Goal: Task Accomplishment & Management: Use online tool/utility

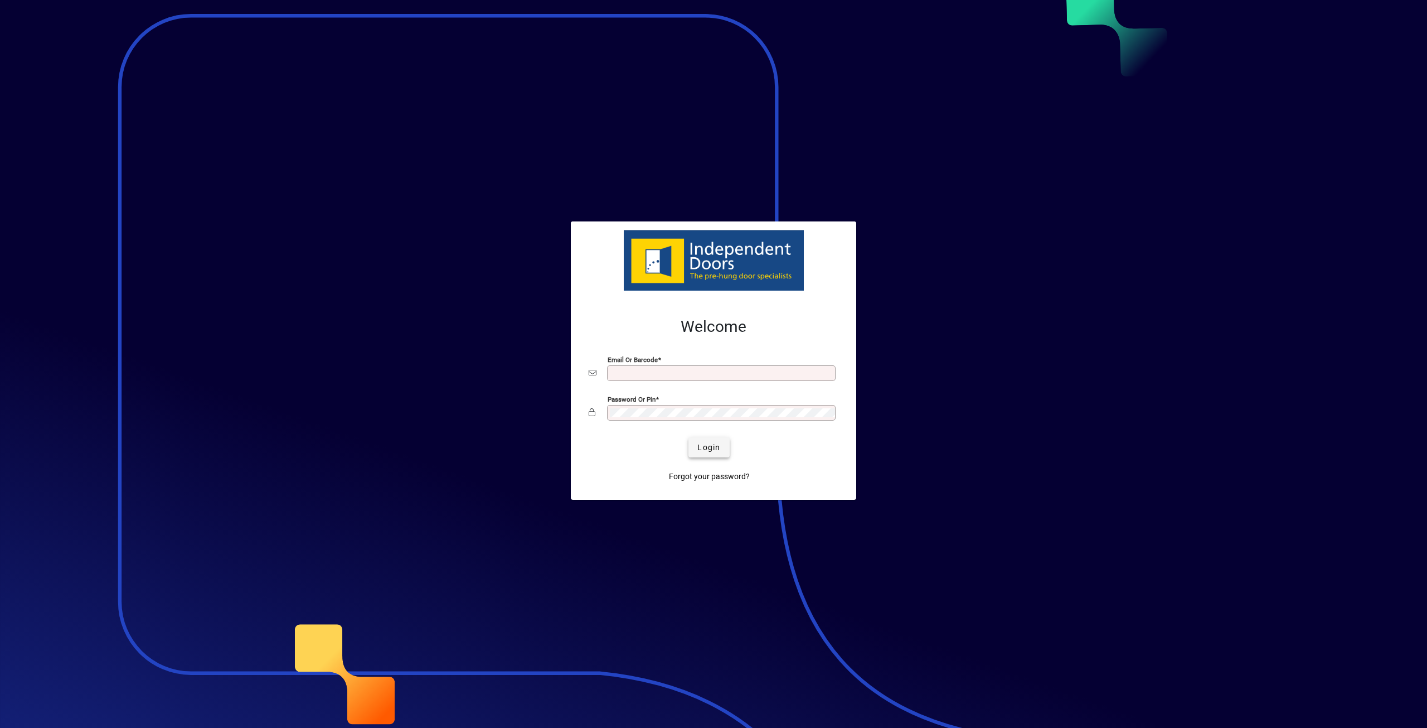
type input "**********"
click at [712, 442] on span "Login" at bounding box center [708, 448] width 23 height 12
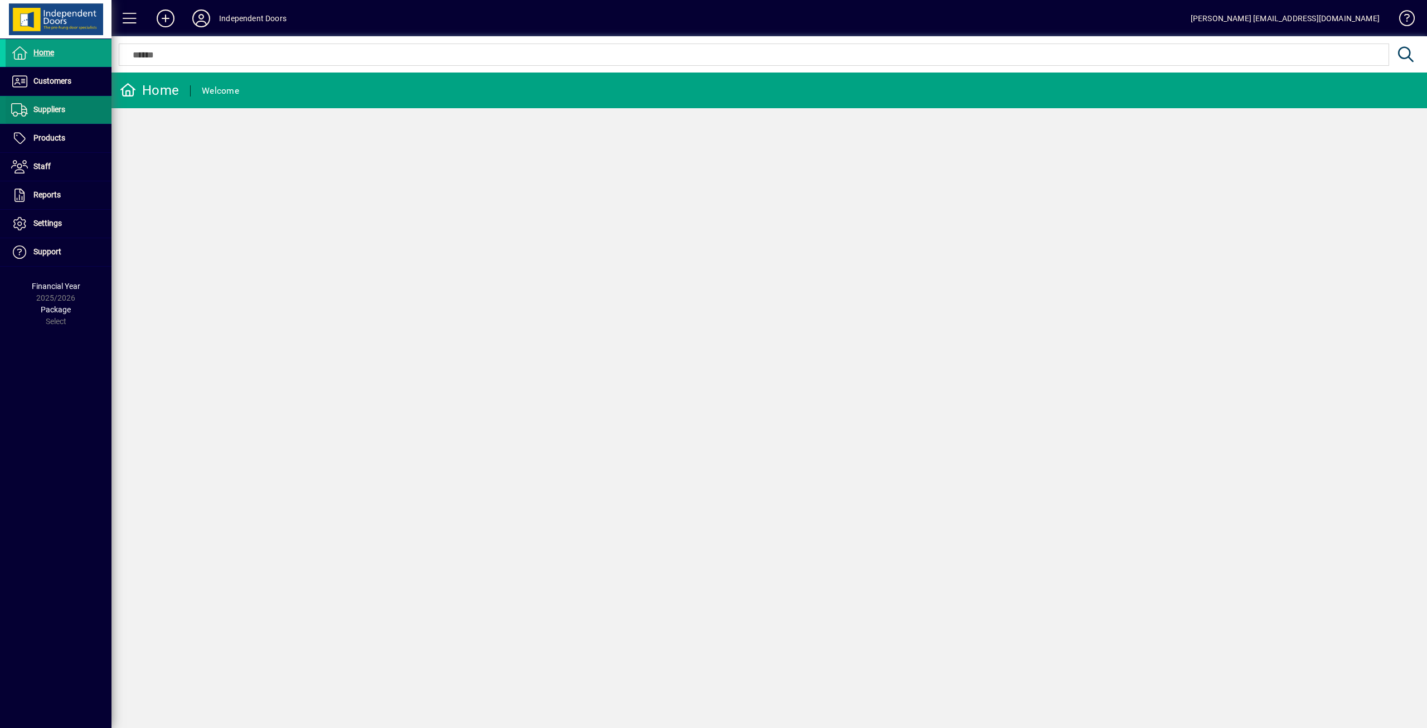
click at [50, 109] on span "Suppliers" at bounding box center [49, 109] width 32 height 9
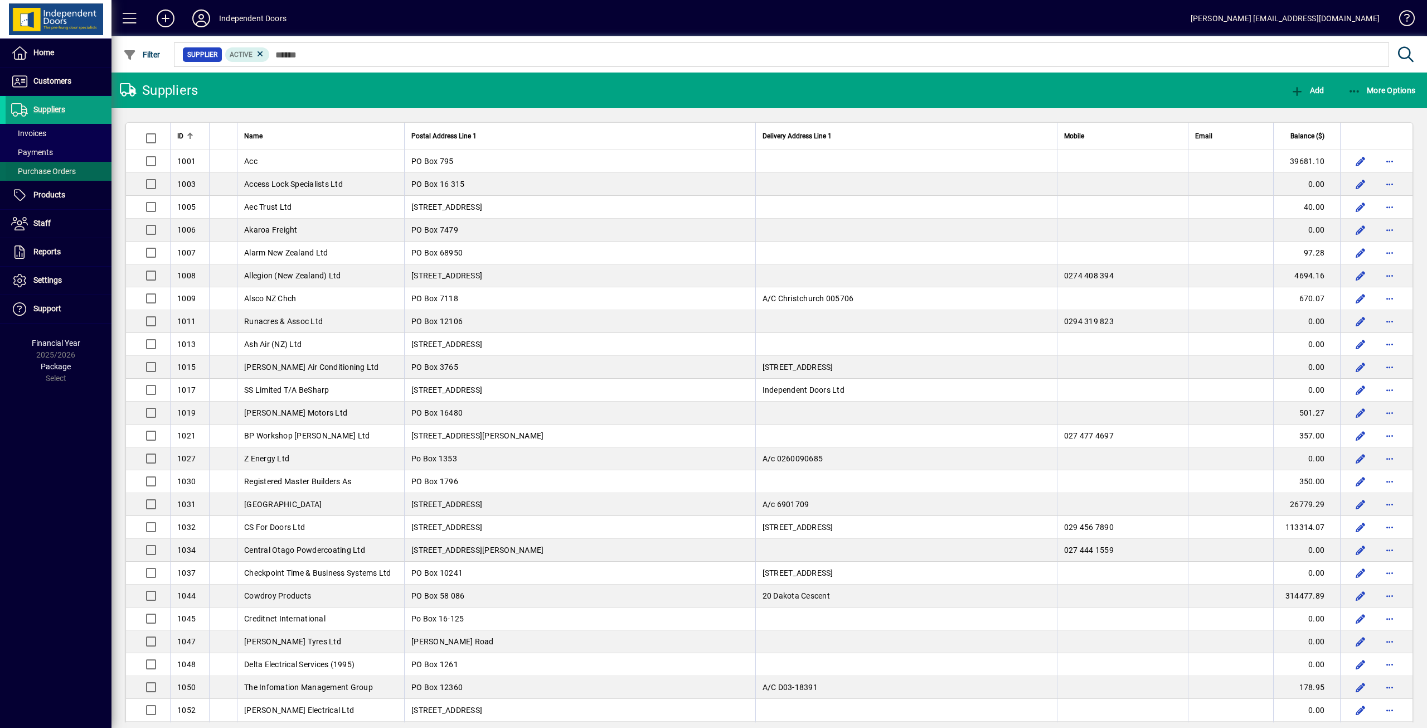
click at [44, 174] on span "Purchase Orders" at bounding box center [43, 171] width 65 height 9
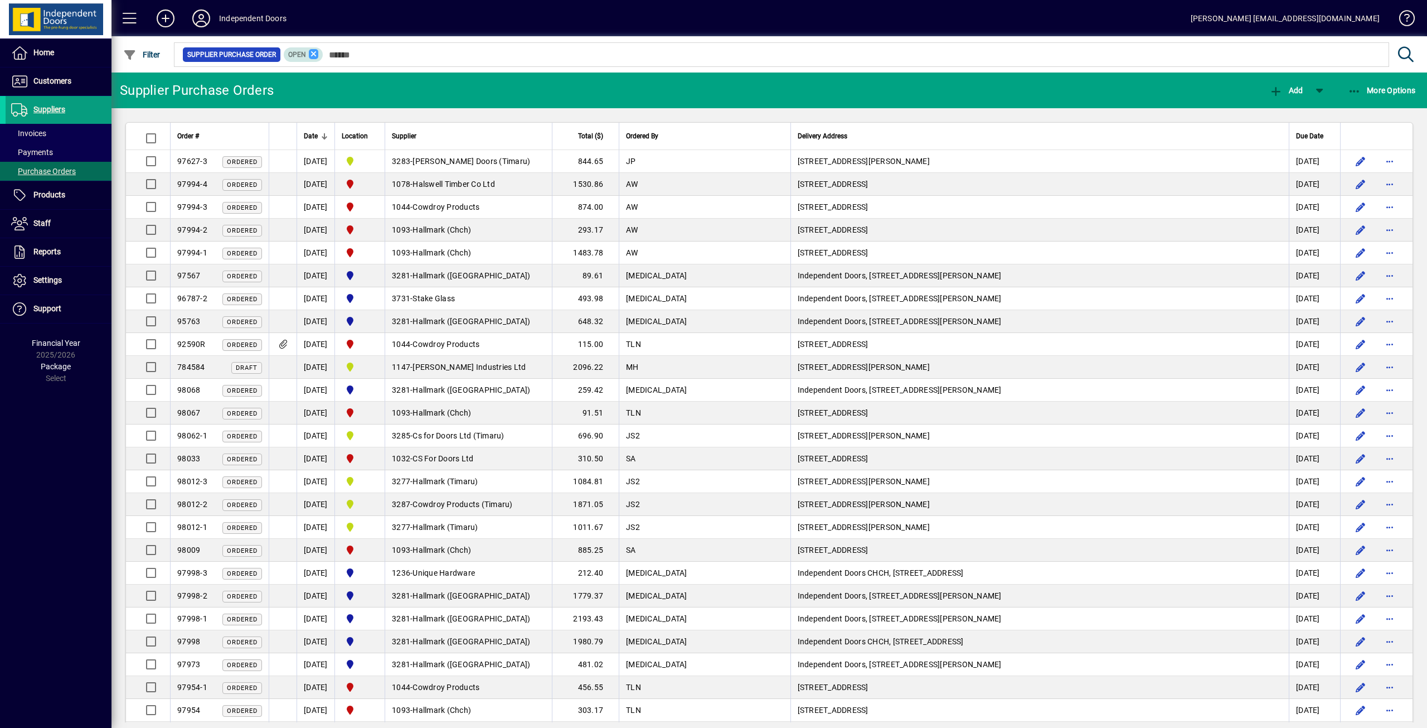
click at [309, 52] on icon at bounding box center [314, 54] width 10 height 10
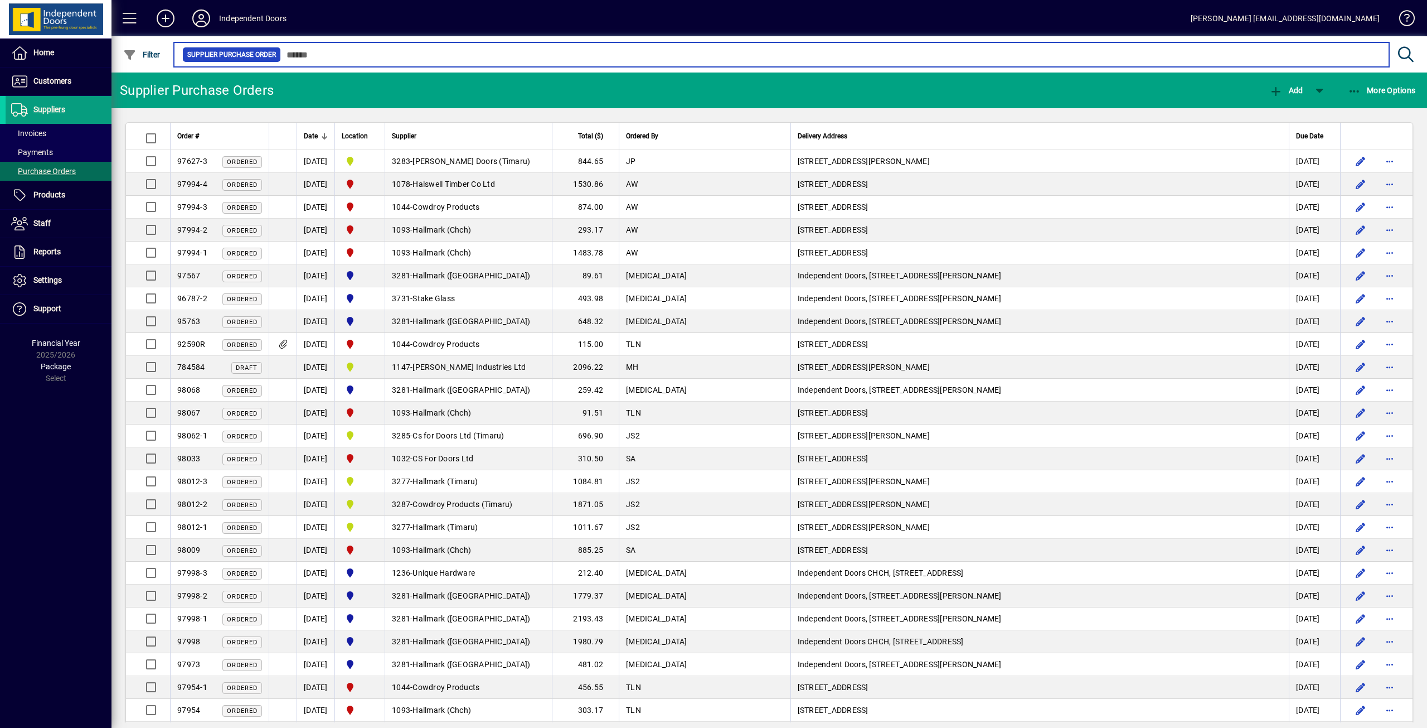
click at [335, 56] on input "text" at bounding box center [830, 55] width 1099 height 16
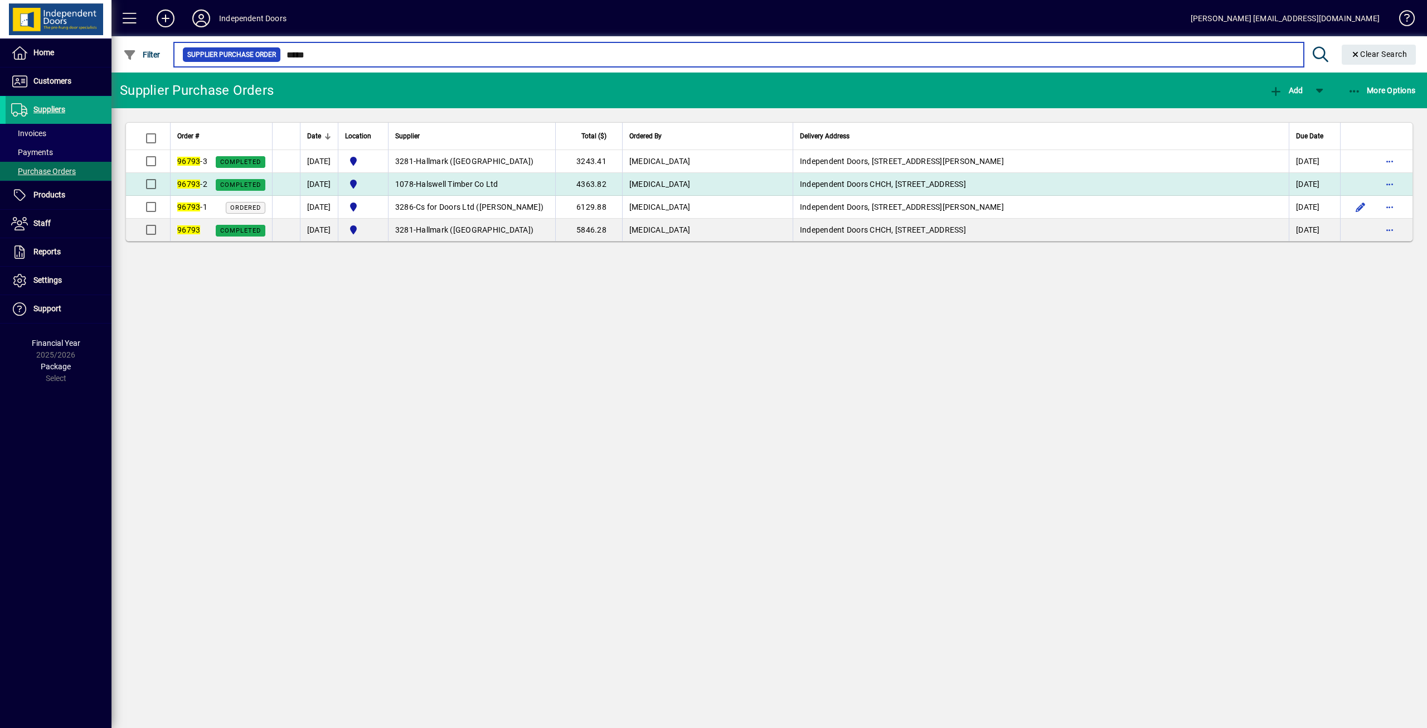
type input "*****"
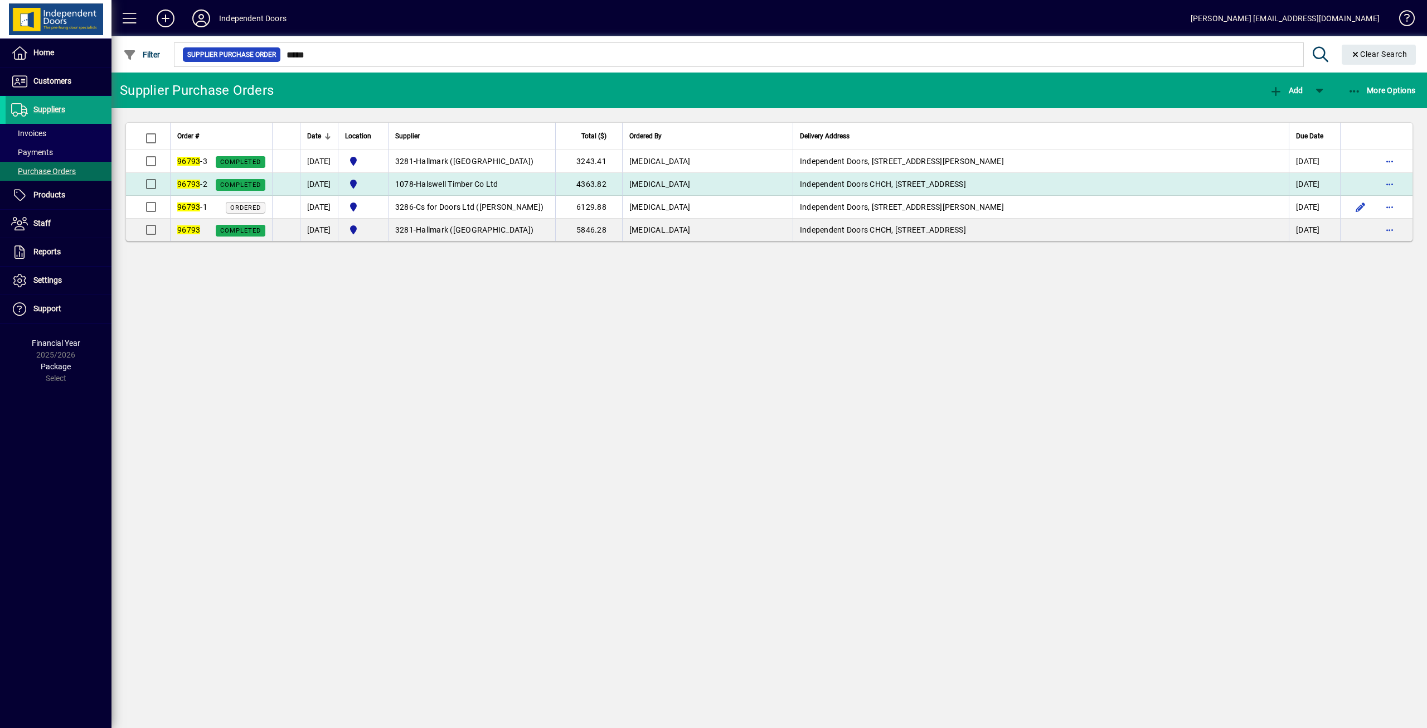
click at [450, 182] on span "Halswell Timber Co Ltd" at bounding box center [457, 184] width 83 height 9
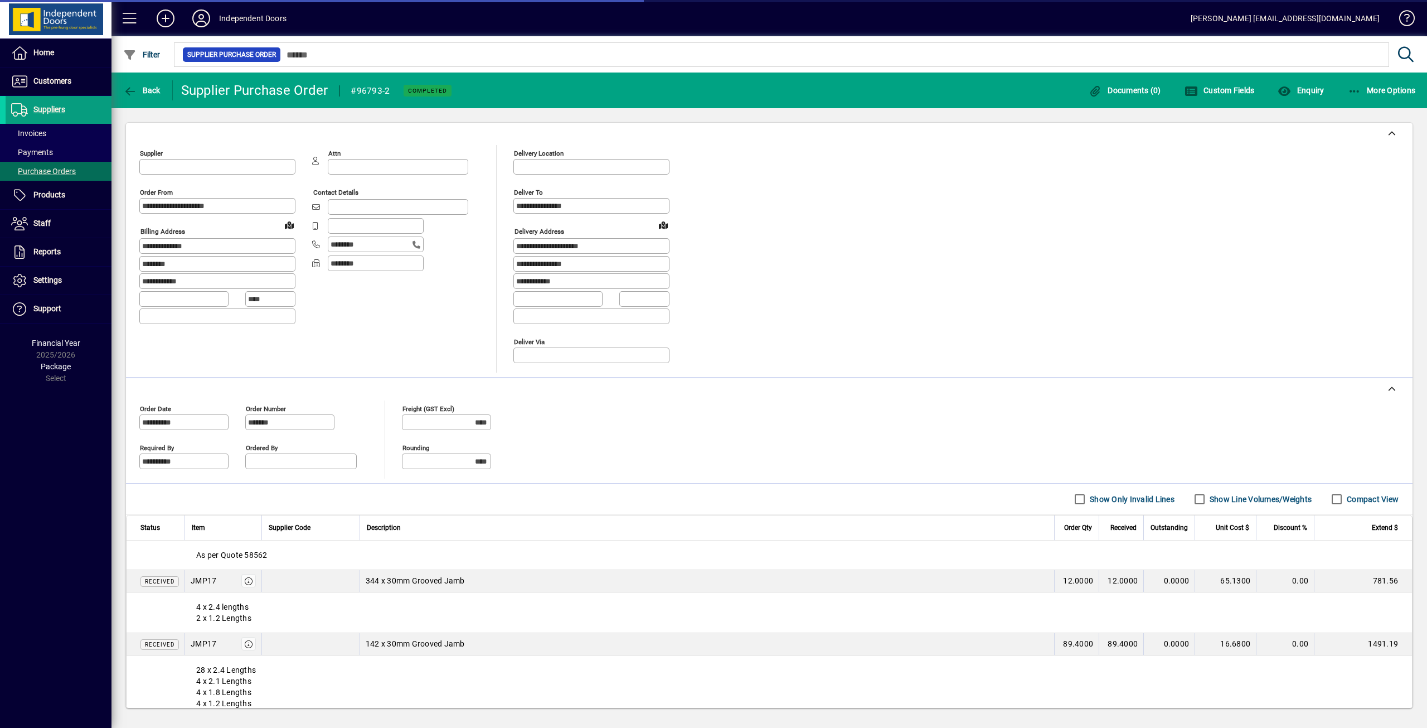
type input "**********"
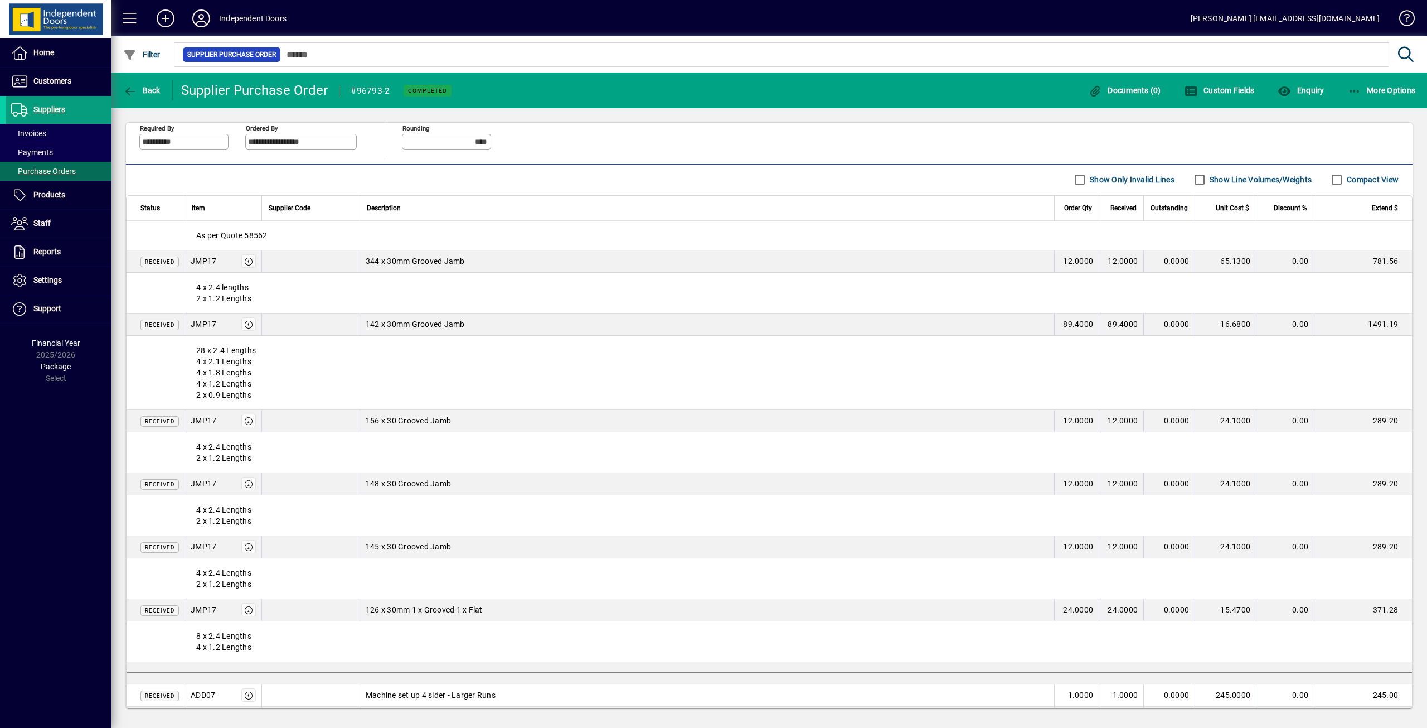
scroll to position [390, 0]
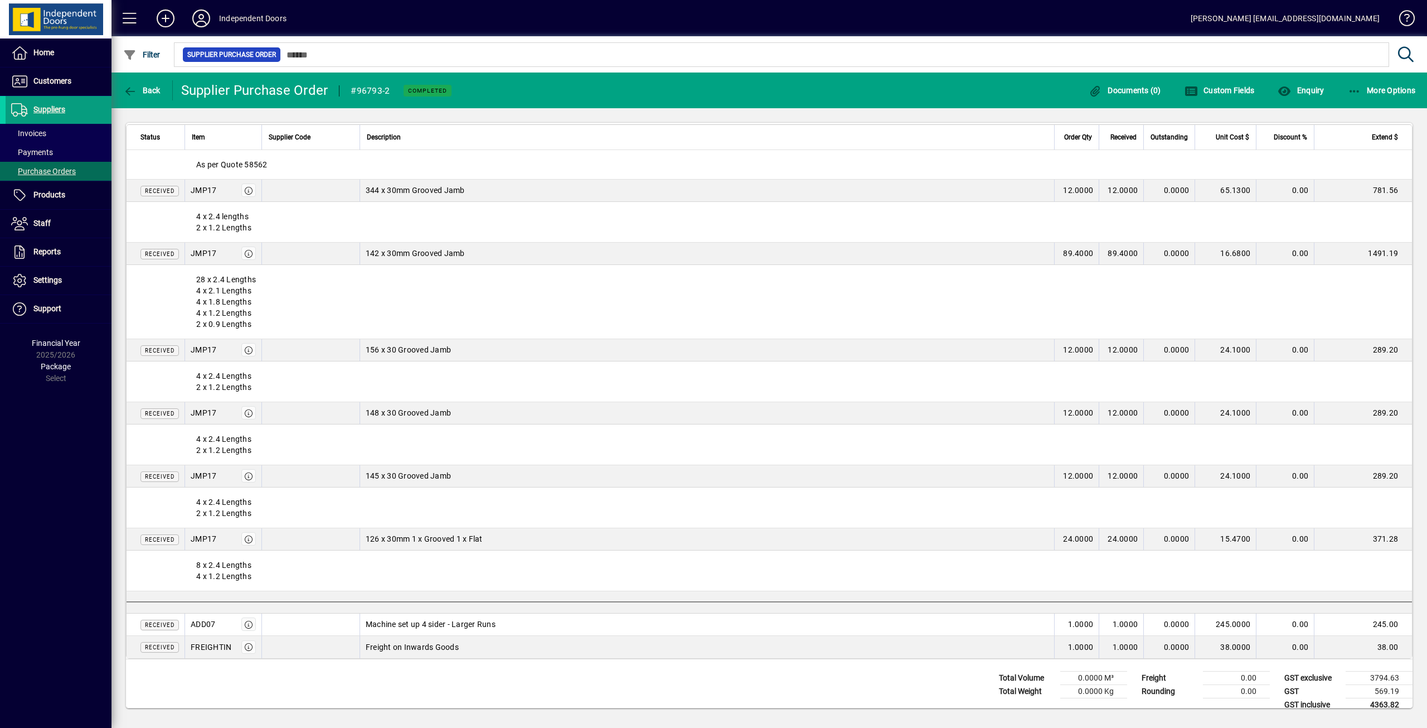
click at [54, 380] on div "Package Select" at bounding box center [55, 372] width 111 height 23
click at [59, 415] on div "Home Customers Invoices Payments Quotes Backorders Communications Suppliers Inv…" at bounding box center [55, 364] width 111 height 728
click at [54, 366] on span "Package" at bounding box center [56, 366] width 30 height 9
click at [485, 296] on div "28 x 2.4 Lengths 4 x 2.1 Lengths 4 x 1.8 Lengths 4 x 1.2 Lengths 2 x 0.9 Lengths" at bounding box center [770, 302] width 1286 height 74
click at [762, 324] on div "28 x 2.4 Lengths 4 x 2.1 Lengths 4 x 1.8 Lengths 4 x 1.2 Lengths 2 x 0.9 Lengths" at bounding box center [770, 302] width 1286 height 74
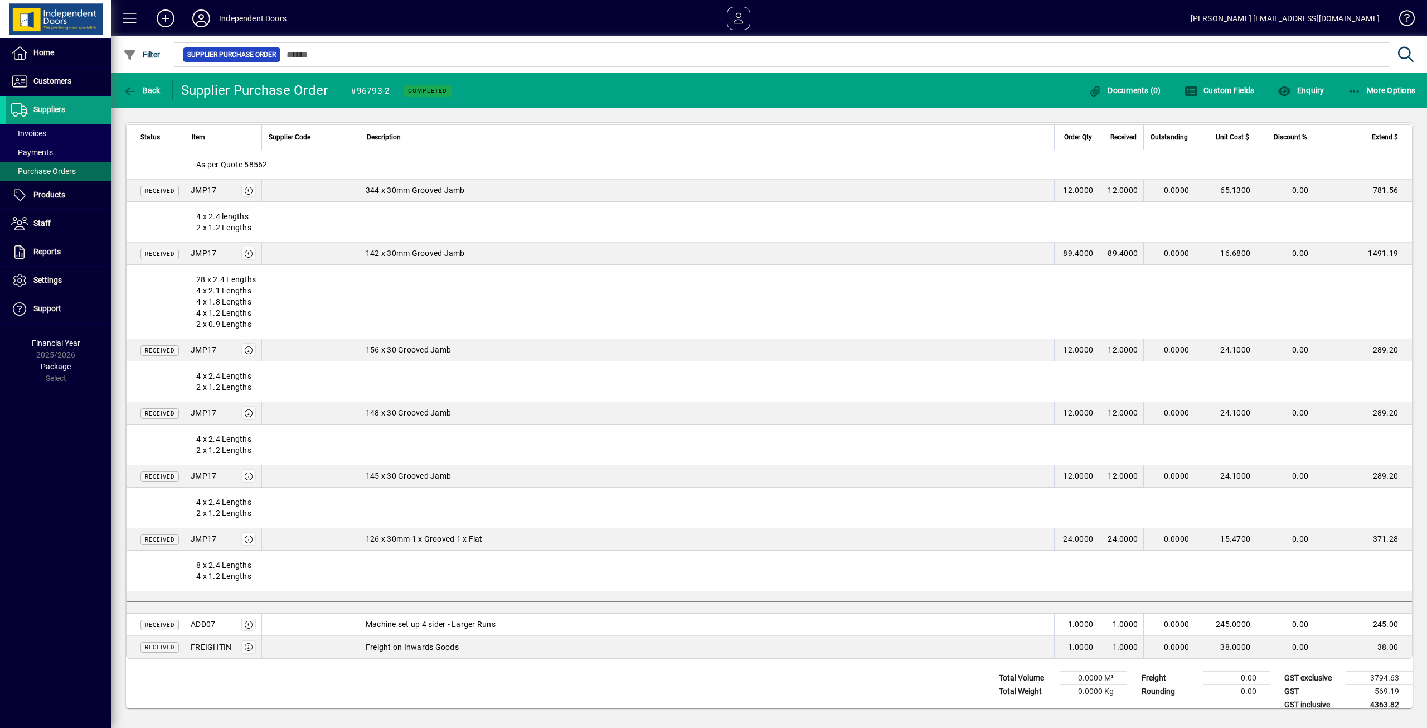
scroll to position [334, 0]
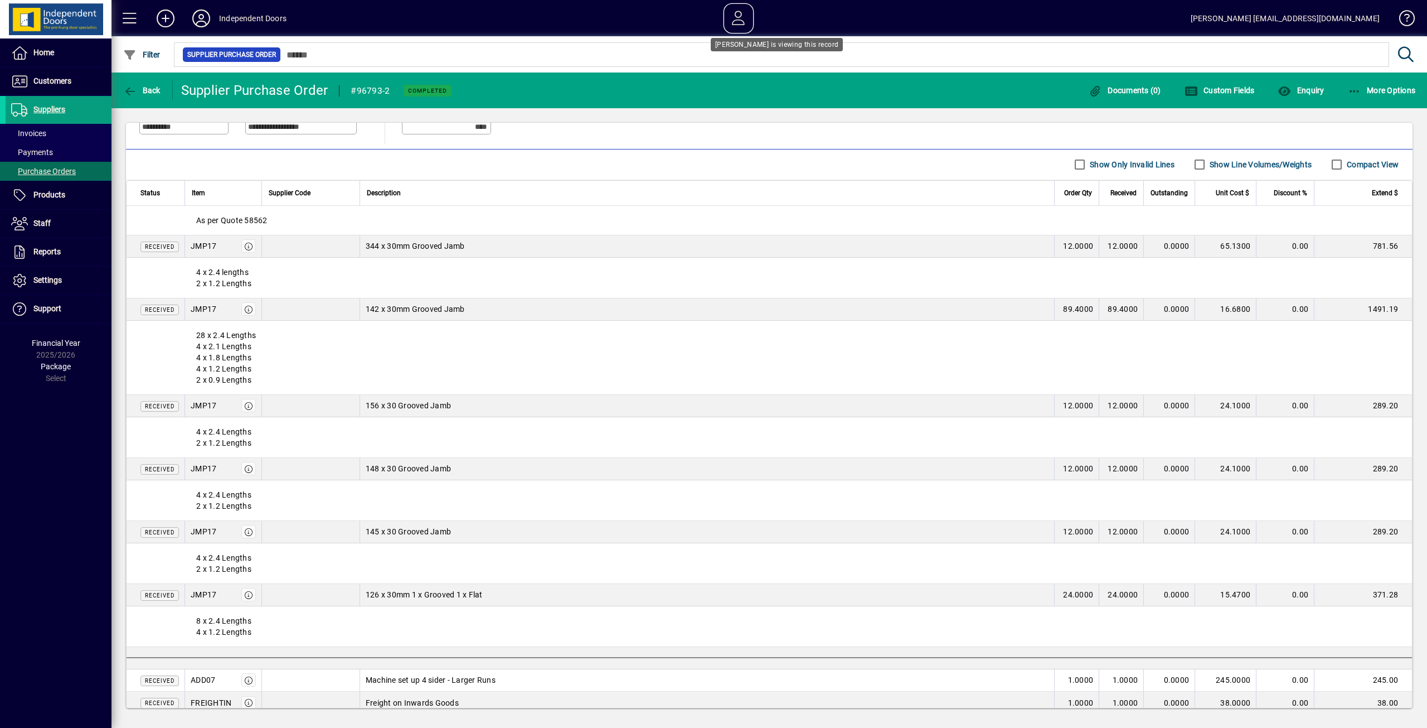
click at [756, 19] on span at bounding box center [738, 18] width 35 height 35
click at [608, 367] on div "28 x 2.4 Lengths 4 x 2.1 Lengths 4 x 1.8 Lengths 4 x 1.2 Lengths 2 x 0.9 Lengths" at bounding box center [770, 358] width 1286 height 74
click at [201, 17] on icon at bounding box center [201, 18] width 22 height 18
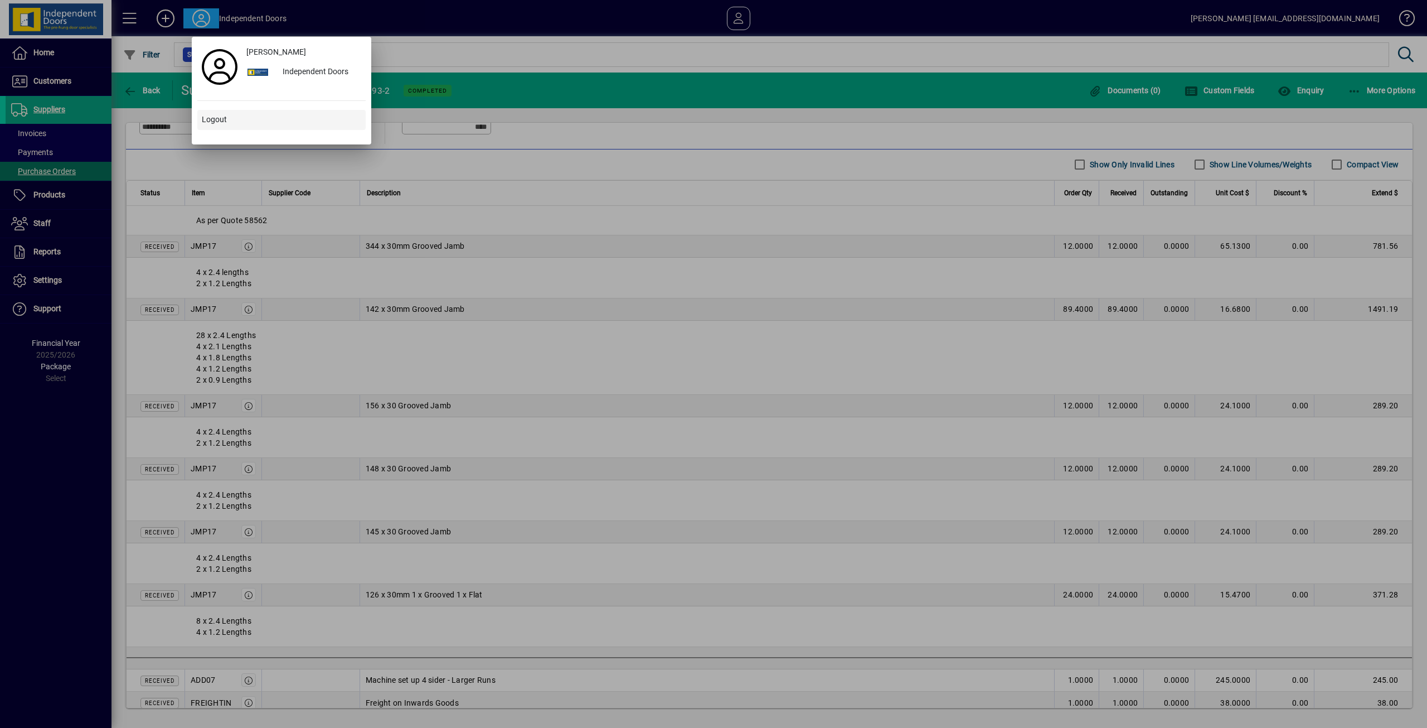
click at [215, 115] on span "Logout" at bounding box center [214, 120] width 25 height 12
